Goal: Task Accomplishment & Management: Manage account settings

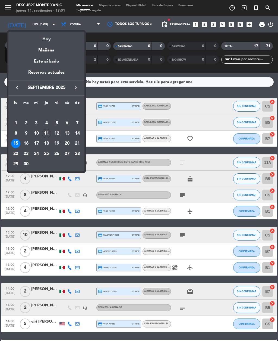
click at [66, 143] on div "20" at bounding box center [66, 143] width 9 height 9
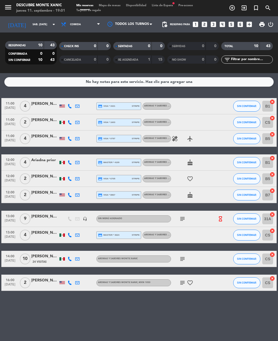
click at [30, 24] on input "sáb. [DATE]" at bounding box center [48, 24] width 36 height 8
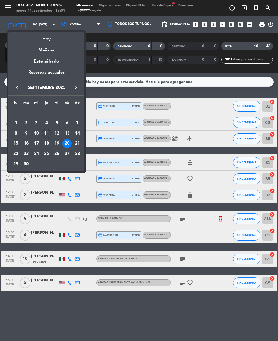
click at [57, 147] on div "19" at bounding box center [56, 143] width 9 height 9
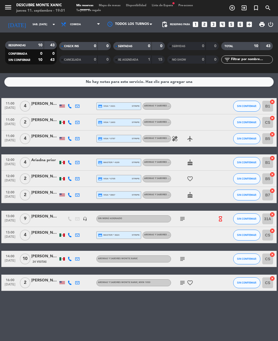
type input "vie. [DATE]"
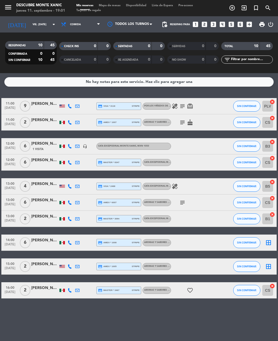
click at [183, 105] on icon "subject" at bounding box center [182, 106] width 7 height 7
click at [42, 101] on div "[PERSON_NAME]" at bounding box center [44, 104] width 27 height 6
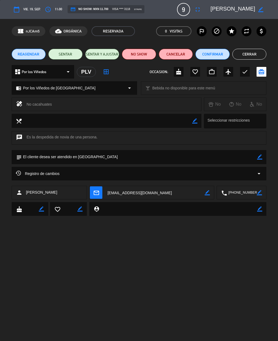
click at [260, 159] on icon "border_color" at bounding box center [259, 157] width 5 height 5
click at [41, 162] on textarea at bounding box center [139, 157] width 235 height 14
type textarea "Llegan 11:30"
click at [261, 158] on icon at bounding box center [259, 157] width 5 height 5
click at [251, 53] on button "Cerrar" at bounding box center [249, 54] width 34 height 11
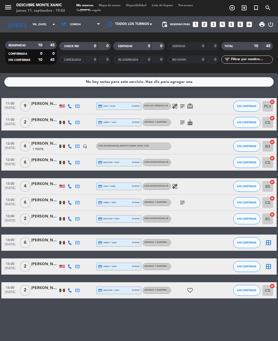
click at [30, 21] on input "vie. [DATE]" at bounding box center [48, 24] width 36 height 8
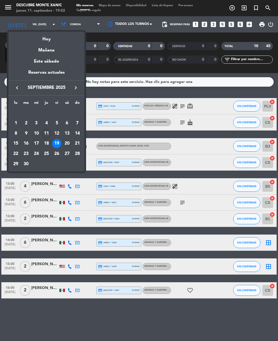
click at [39, 37] on div "Hoy" at bounding box center [46, 37] width 76 height 11
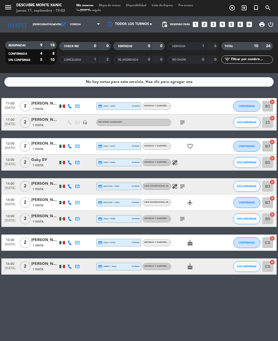
click at [30, 24] on input "[DEMOGRAPHIC_DATA] [DATE]" at bounding box center [48, 24] width 36 height 8
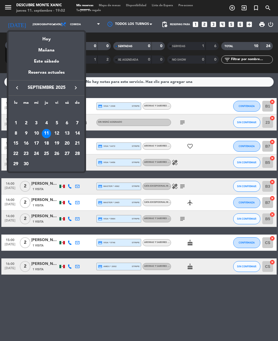
click at [32, 51] on div "Mañana" at bounding box center [46, 48] width 76 height 11
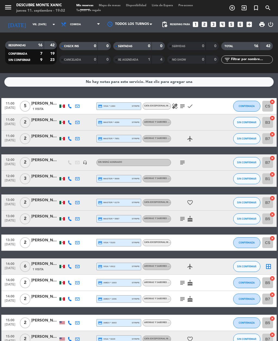
click at [185, 159] on icon "subject" at bounding box center [182, 162] width 7 height 7
click at [30, 20] on input "vie. [DATE]" at bounding box center [48, 24] width 36 height 8
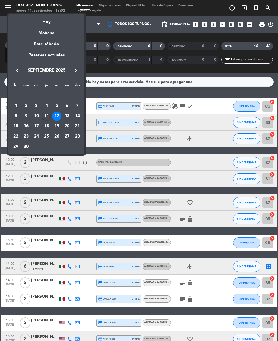
click at [68, 116] on div "13" at bounding box center [66, 116] width 9 height 9
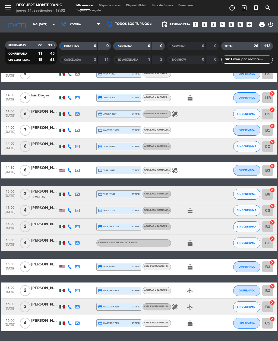
click at [30, 28] on input "sáb. [DATE]" at bounding box center [48, 24] width 36 height 8
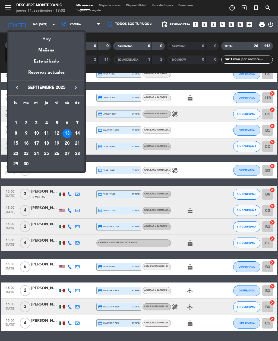
click at [78, 131] on div "14" at bounding box center [77, 133] width 9 height 9
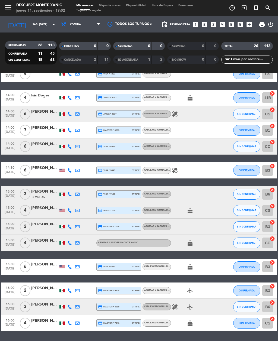
type input "dom. [DATE]"
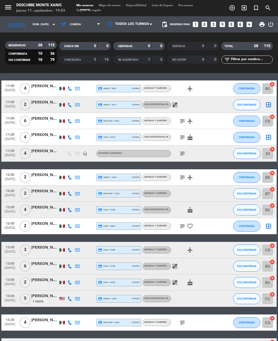
scroll to position [18, 0]
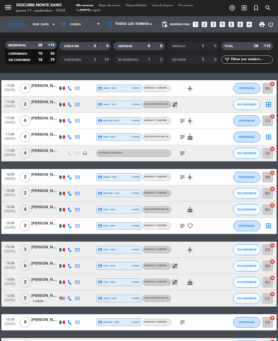
click at [181, 123] on icon "subject" at bounding box center [182, 121] width 7 height 7
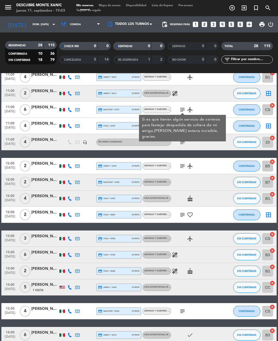
scroll to position [36, 0]
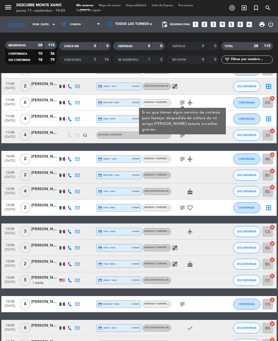
click at [211, 93] on div "healing" at bounding box center [194, 86] width 46 height 16
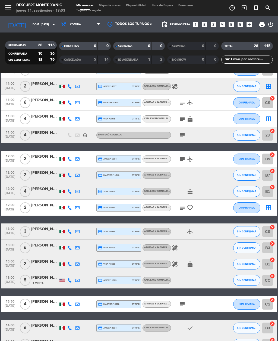
click at [184, 120] on icon "subject" at bounding box center [182, 119] width 7 height 7
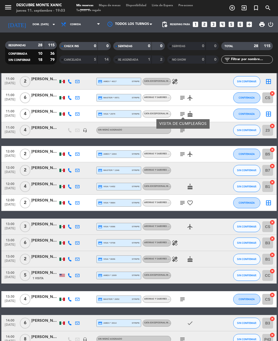
click at [186, 129] on div "subject" at bounding box center [194, 130] width 46 height 16
click at [184, 130] on icon "subject" at bounding box center [182, 130] width 7 height 7
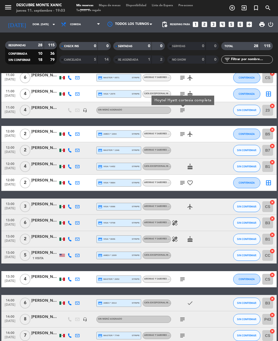
scroll to position [70, 0]
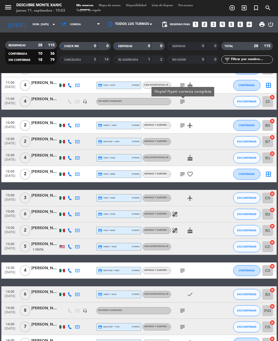
click at [178, 128] on span "subject" at bounding box center [182, 125] width 8 height 7
click at [185, 125] on icon "subject" at bounding box center [182, 125] width 7 height 7
click at [182, 177] on icon "subject" at bounding box center [182, 174] width 7 height 7
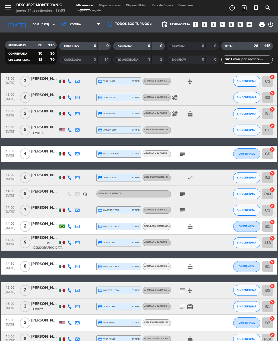
scroll to position [188, 0]
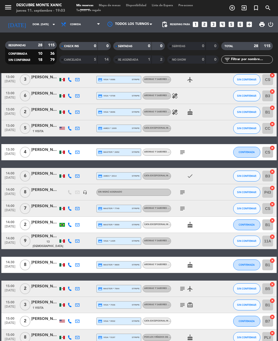
click at [183, 151] on icon "subject" at bounding box center [182, 152] width 7 height 7
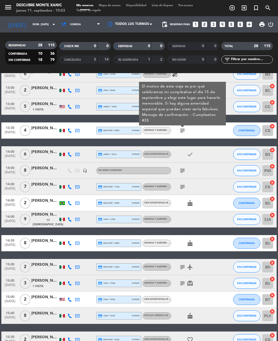
scroll to position [210, 0]
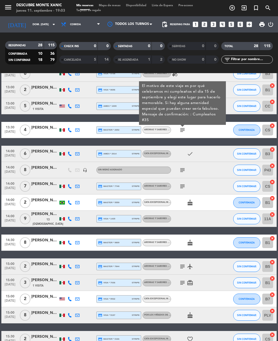
click at [185, 173] on icon "subject" at bounding box center [182, 170] width 7 height 7
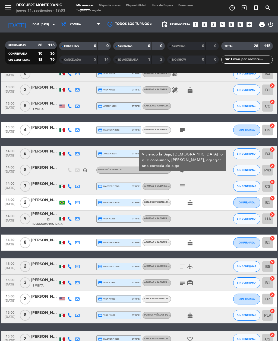
click at [184, 187] on icon "subject" at bounding box center [182, 186] width 7 height 7
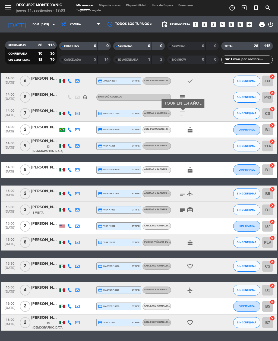
scroll to position [283, 0]
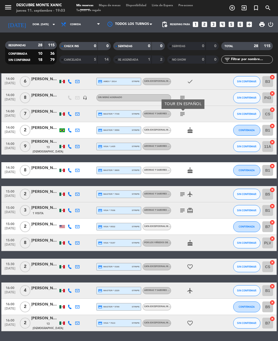
click at [185, 194] on icon "subject" at bounding box center [182, 194] width 7 height 7
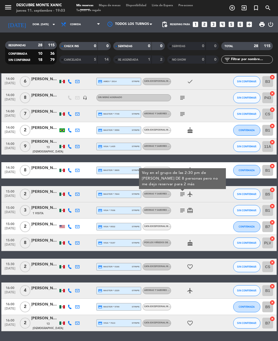
click at [179, 213] on icon "subject" at bounding box center [182, 210] width 7 height 7
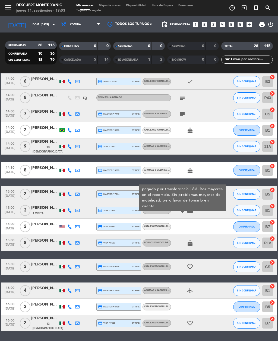
click at [181, 209] on icon "subject" at bounding box center [182, 210] width 7 height 7
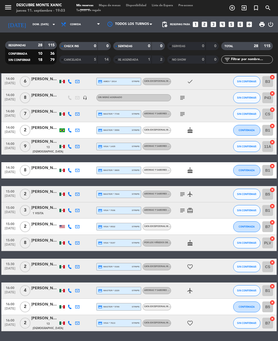
click at [185, 211] on icon "subject" at bounding box center [182, 210] width 7 height 7
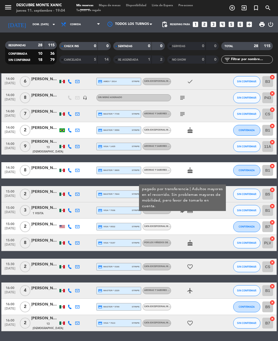
scroll to position [17, 0]
click at [42, 235] on div "15:00 [DATE] 8 [PERSON_NAME] credit_card visa * 5197 stripe Por los Viñedos de …" at bounding box center [138, 243] width 275 height 16
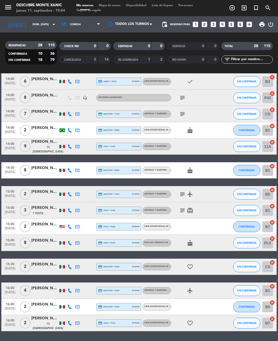
click at [50, 244] on div at bounding box center [44, 246] width 27 height 4
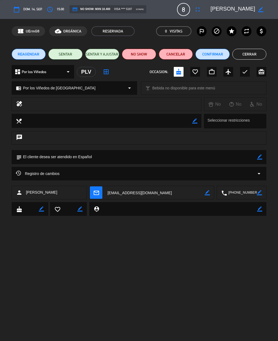
click at [255, 51] on button "Cerrar" at bounding box center [249, 54] width 34 height 11
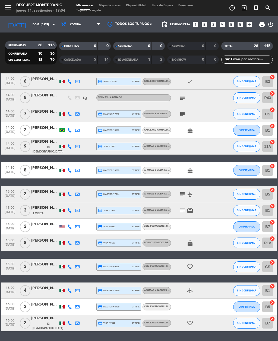
click at [30, 20] on input "dom. [DATE]" at bounding box center [48, 24] width 36 height 8
